Goal: Use online tool/utility

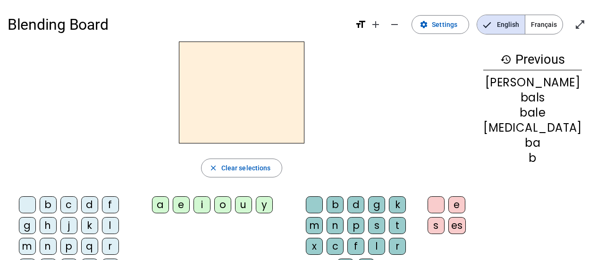
scroll to position [40, 0]
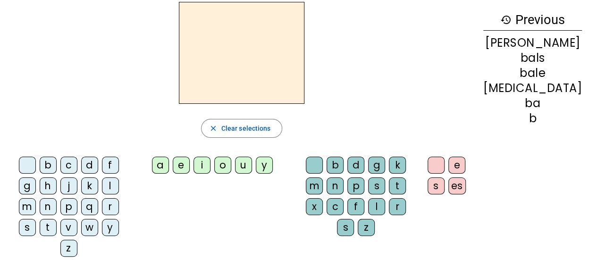
click at [60, 203] on div "p" at bounding box center [68, 206] width 17 height 17
click at [190, 164] on div "e" at bounding box center [181, 165] width 17 height 17
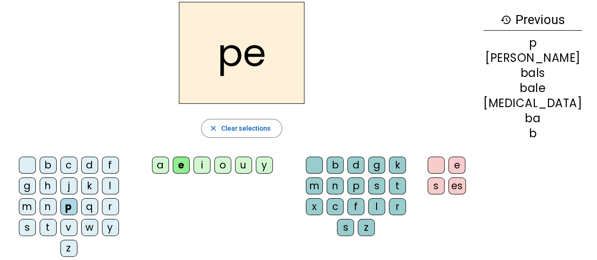
click at [389, 207] on div "r" at bounding box center [397, 206] width 17 height 17
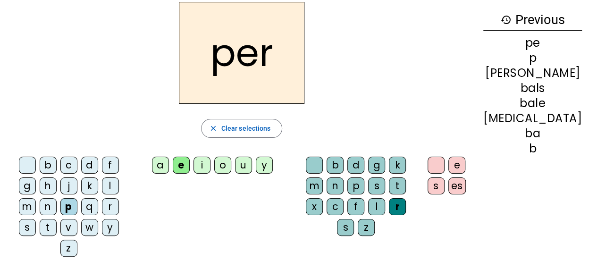
click at [465, 163] on div "e" at bounding box center [456, 165] width 17 height 17
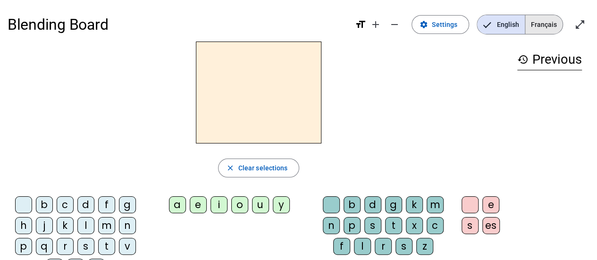
click at [539, 20] on span "Français" at bounding box center [543, 24] width 37 height 19
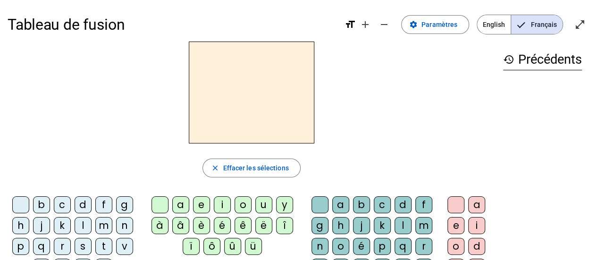
click at [428, 97] on div at bounding box center [252, 93] width 488 height 102
